Goal: Transaction & Acquisition: Purchase product/service

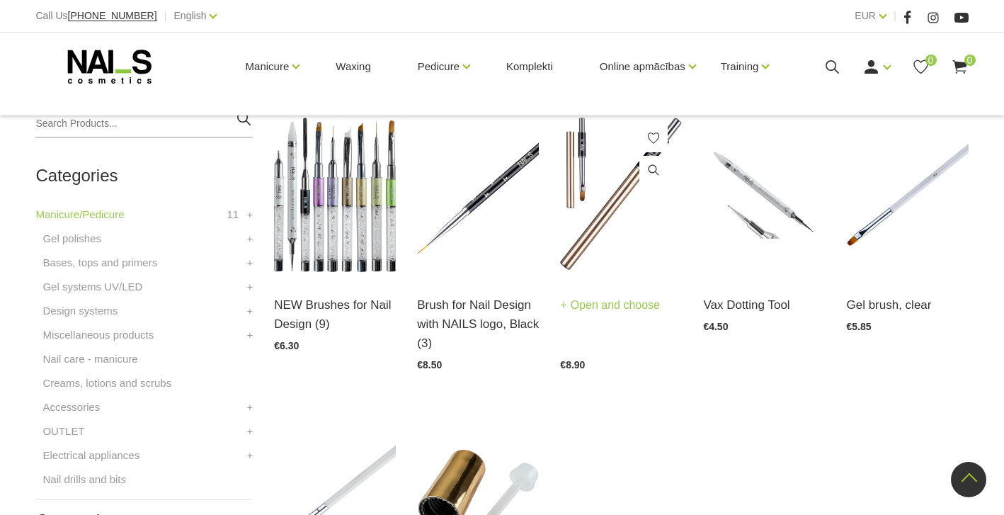
scroll to position [282, 0]
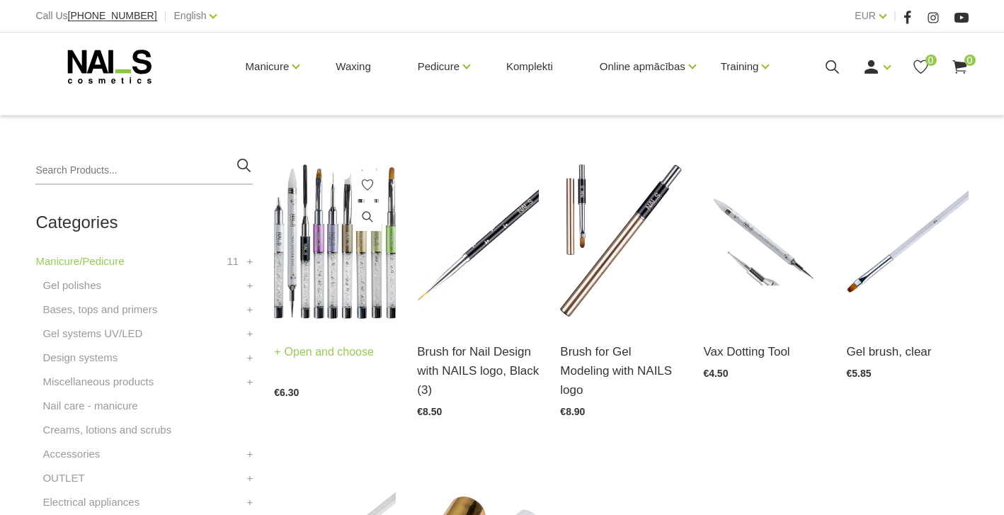
click at [358, 271] on img at bounding box center [335, 241] width 122 height 168
click at [886, 247] on img at bounding box center [907, 241] width 122 height 168
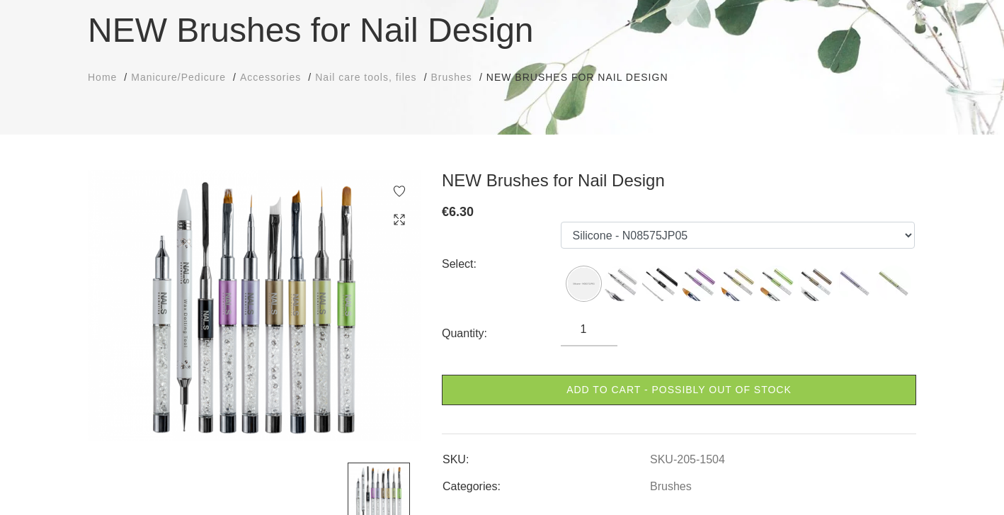
scroll to position [152, 0]
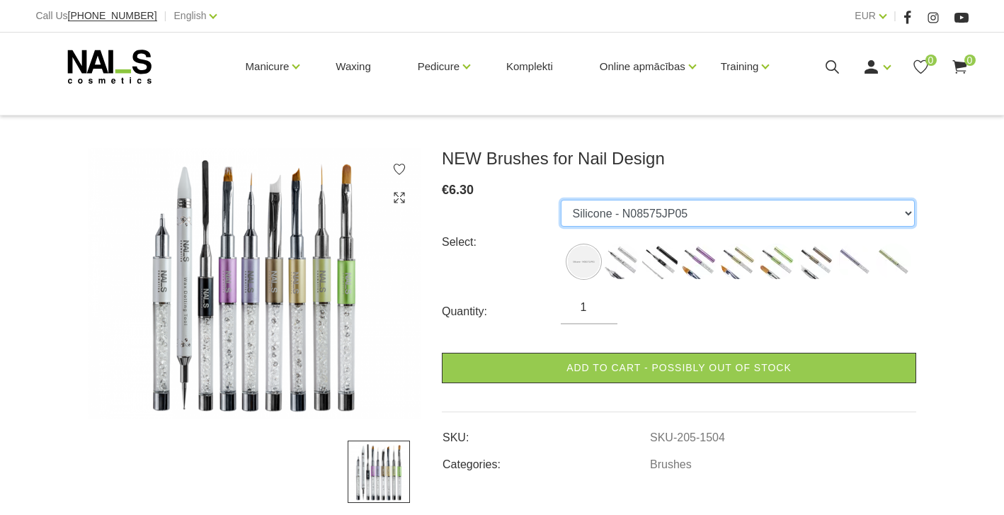
click at [667, 221] on select "Silicone - N08575JP05 Art Magnetics - NO875MM01 Spatula Tool - NO875HV20 Fork #…" at bounding box center [738, 213] width 354 height 27
click at [561, 200] on select "Silicone - N08575JP05 Art Magnetics - NO875MM01 Spatula Tool - NO875HV20 Fork #…" at bounding box center [738, 213] width 354 height 27
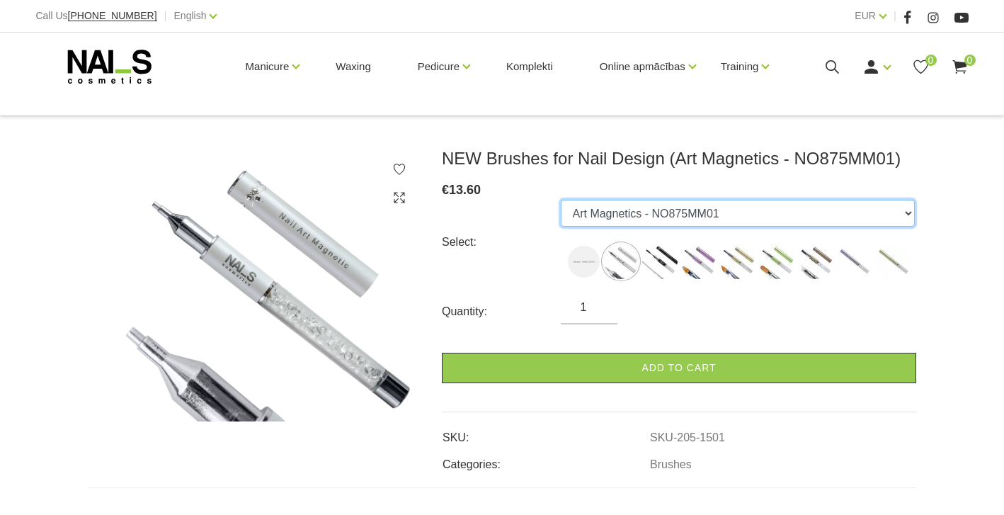
click at [676, 214] on select "Silicone - N08575JP05 Art Magnetics - NO875MM01 Spatula Tool - NO875HV20 Fork #…" at bounding box center [738, 213] width 354 height 27
click at [561, 200] on select "Silicone - N08575JP05 Art Magnetics - NO875MM01 Spatula Tool - NO875HV20 Fork #…" at bounding box center [738, 213] width 354 height 27
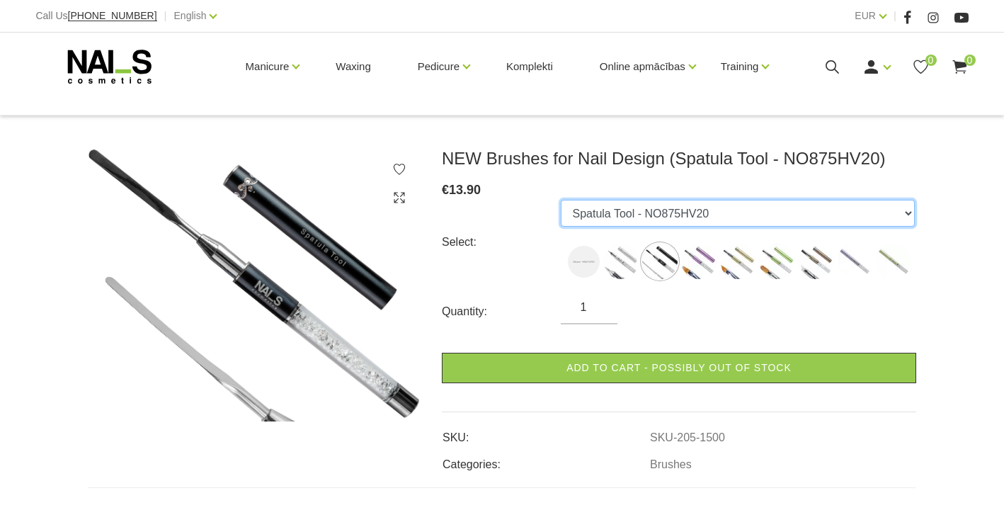
click at [673, 208] on select "Silicone - N08575JP05 Art Magnetics - NO875MM01 Spatula Tool - NO875HV20 Fork #…" at bounding box center [738, 213] width 354 height 27
click at [561, 200] on select "Silicone - N08575JP05 Art Magnetics - NO875MM01 Spatula Tool - NO875HV20 Fork #…" at bounding box center [738, 213] width 354 height 27
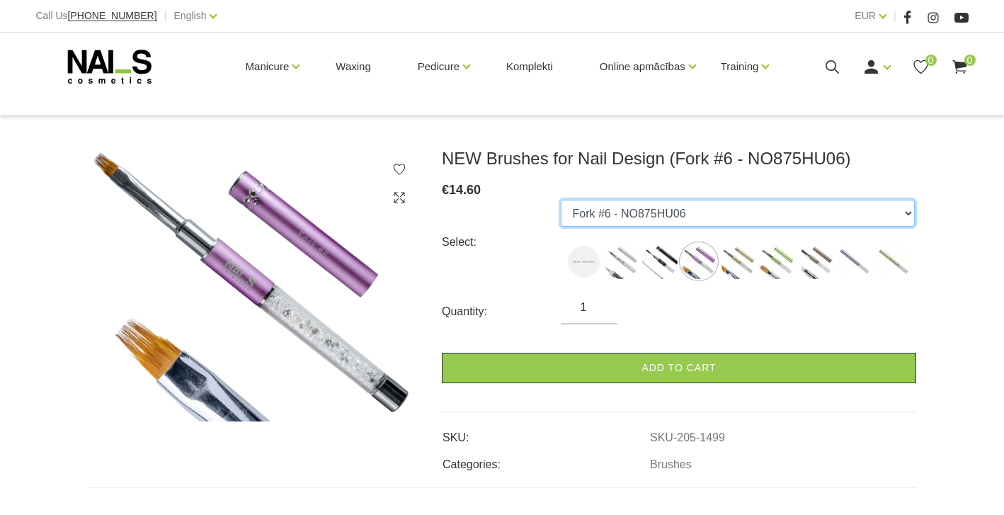
click at [686, 220] on select "Silicone - N08575JP05 Art Magnetics - NO875MM01 Spatula Tool - NO875HV20 Fork #…" at bounding box center [738, 213] width 354 height 27
click at [561, 200] on select "Silicone - N08575JP05 Art Magnetics - NO875MM01 Spatula Tool - NO875HV20 Fork #…" at bounding box center [738, 213] width 354 height 27
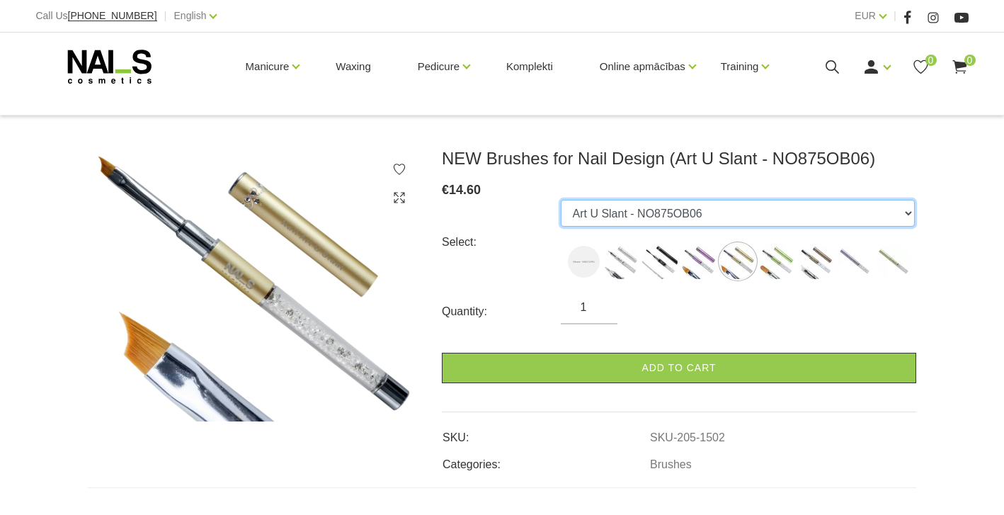
click at [686, 201] on select "Silicone - N08575JP05 Art Magnetics - NO875MM01 Spatula Tool - NO875HV20 Fork #…" at bounding box center [738, 213] width 354 height 27
click at [561, 200] on select "Silicone - N08575JP05 Art Magnetics - NO875MM01 Spatula Tool - NO875HV20 Fork #…" at bounding box center [738, 213] width 354 height 27
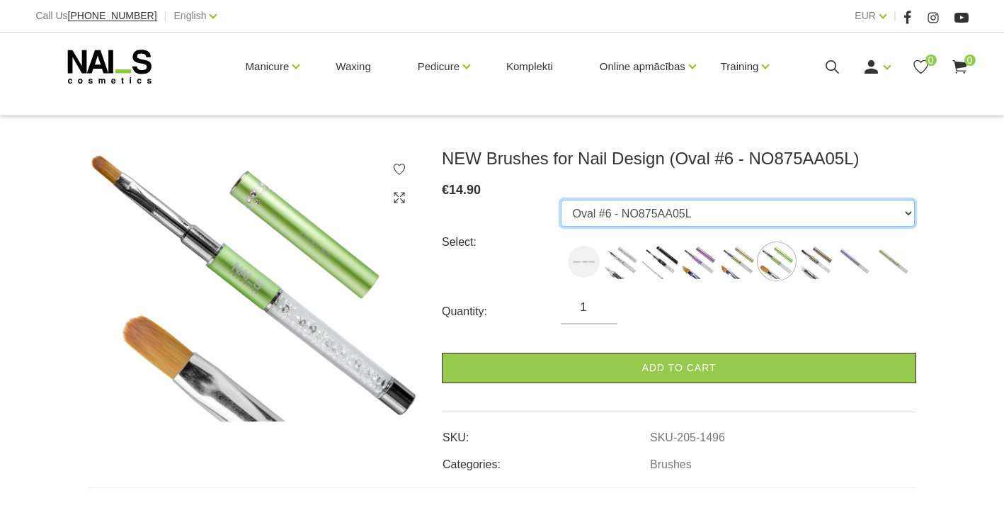
click at [675, 215] on select "Silicone - N08575JP05 Art Magnetics - NO875MM01 Spatula Tool - NO875HV20 Fork #…" at bounding box center [738, 213] width 354 height 27
select select "1497"
click at [561, 200] on select "Silicone - N08575JP05 Art Magnetics - NO875MM01 Spatula Tool - NO875HV20 Fork #…" at bounding box center [738, 213] width 354 height 27
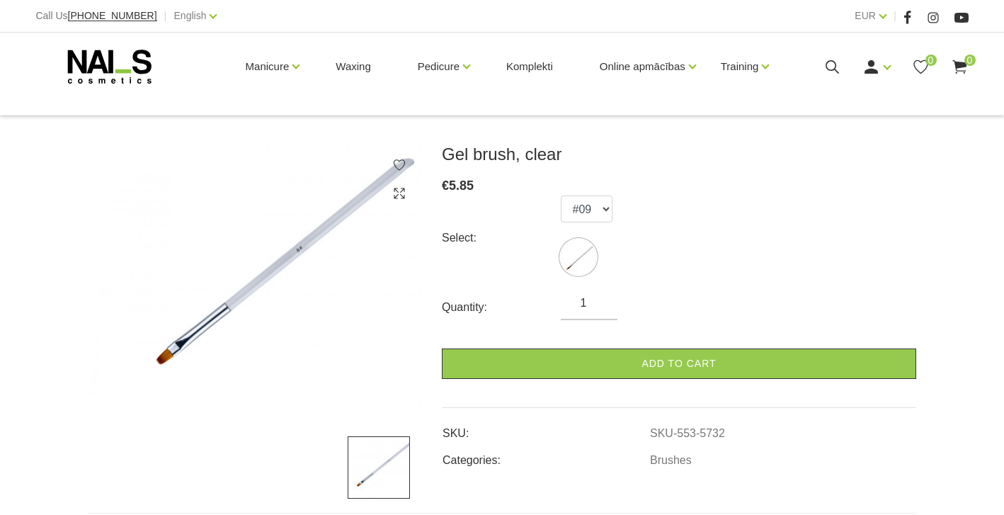
scroll to position [140, 0]
